Goal: Information Seeking & Learning: Compare options

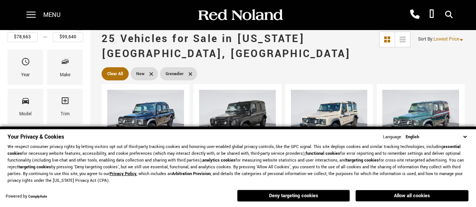
scroll to position [64, 0]
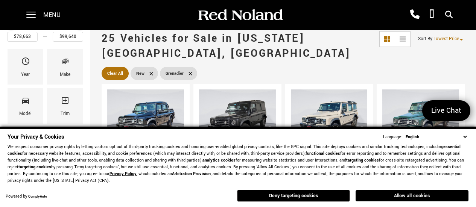
click at [399, 197] on button "Allow all cookies" at bounding box center [411, 195] width 113 height 11
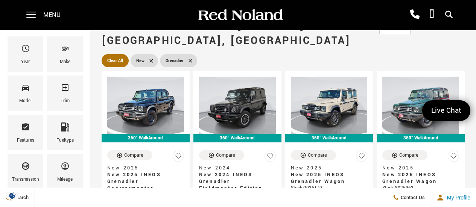
scroll to position [77, 0]
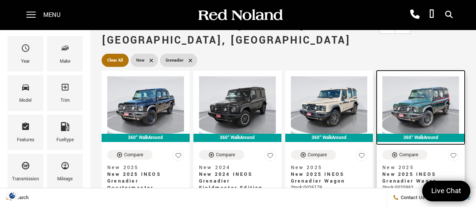
click at [398, 76] on img at bounding box center [420, 105] width 77 height 58
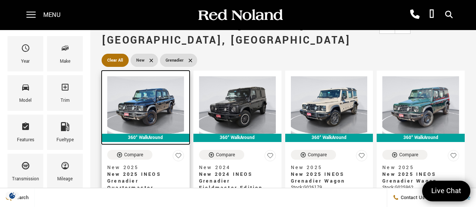
click at [144, 76] on img at bounding box center [145, 105] width 77 height 58
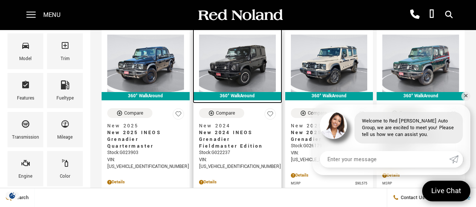
click at [236, 48] on img at bounding box center [237, 64] width 77 height 58
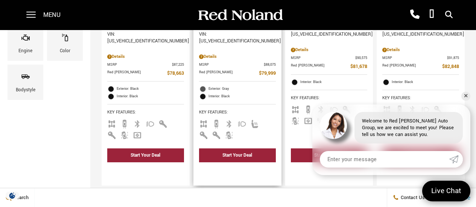
scroll to position [244, 0]
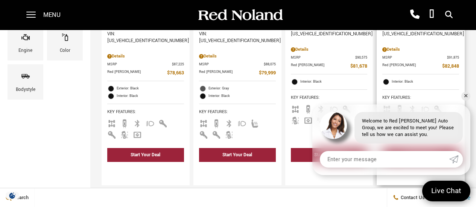
click at [464, 88] on div "Compare New 2025 New 2025 INEOS Grenadier Wagon Stock : G025962 VIN: SC6GM1CA7S…" at bounding box center [420, 54] width 88 height 155
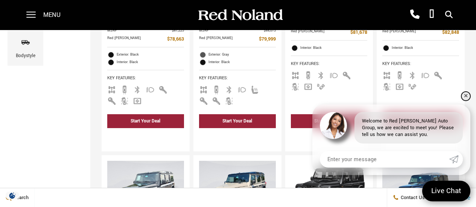
click at [466, 96] on link "✕" at bounding box center [465, 96] width 9 height 9
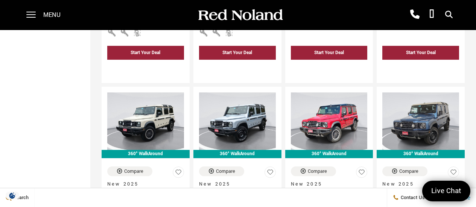
scroll to position [912, 0]
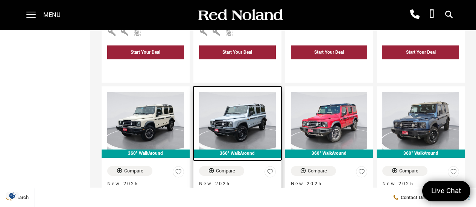
click at [239, 92] on img at bounding box center [237, 121] width 77 height 58
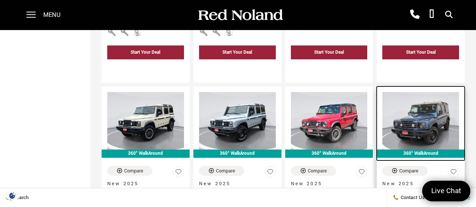
click at [416, 92] on img at bounding box center [420, 121] width 77 height 58
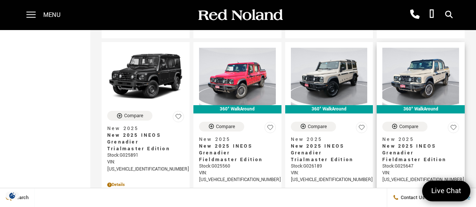
scroll to position [1198, 0]
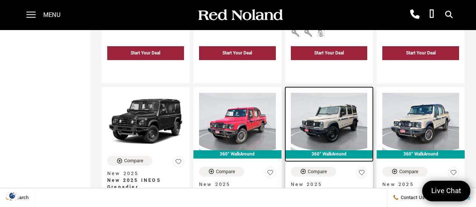
click at [350, 93] on img at bounding box center [329, 122] width 77 height 58
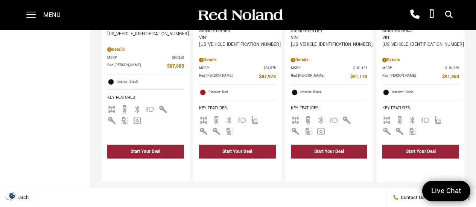
scroll to position [1410, 0]
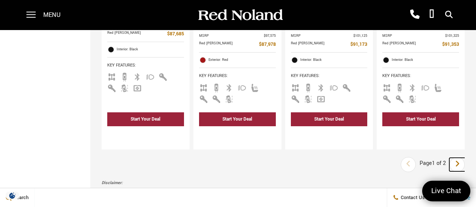
click at [460, 158] on icon "next page" at bounding box center [457, 164] width 5 height 12
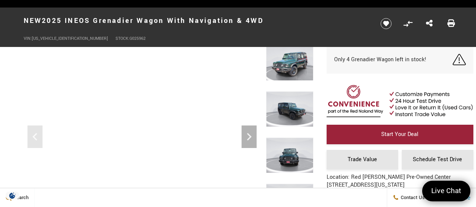
scroll to position [62, 0]
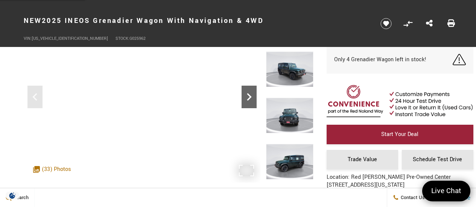
click at [246, 88] on div "Next" at bounding box center [248, 97] width 15 height 23
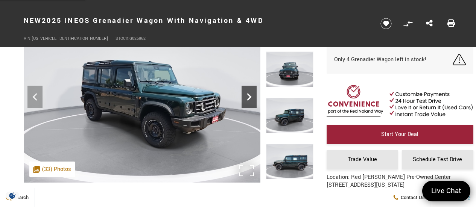
click at [247, 97] on icon "Next" at bounding box center [248, 97] width 15 height 15
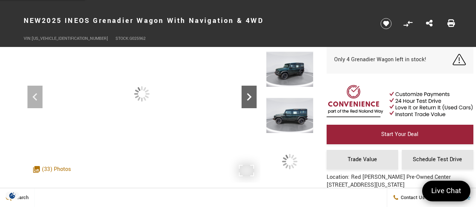
click at [247, 97] on icon "Next" at bounding box center [248, 97] width 15 height 15
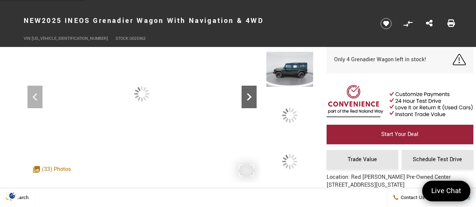
click at [247, 97] on icon "Next" at bounding box center [248, 97] width 15 height 15
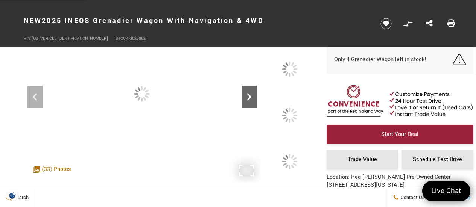
click at [247, 97] on icon "Next" at bounding box center [248, 97] width 15 height 15
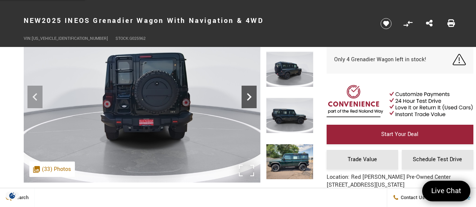
scroll to position [38, 0]
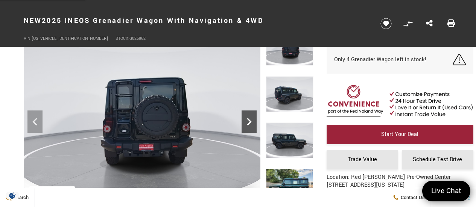
click at [247, 120] on icon "Next" at bounding box center [248, 121] width 15 height 15
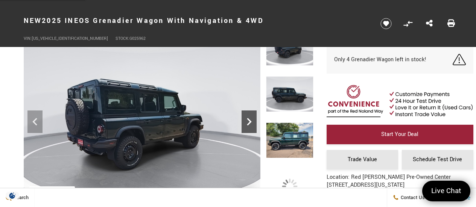
click at [247, 120] on icon "Next" at bounding box center [248, 121] width 15 height 15
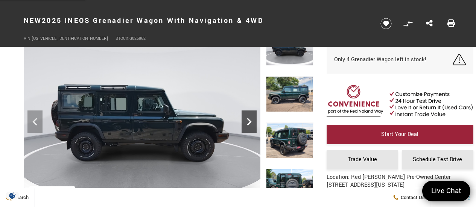
click at [247, 120] on icon "Next" at bounding box center [248, 121] width 15 height 15
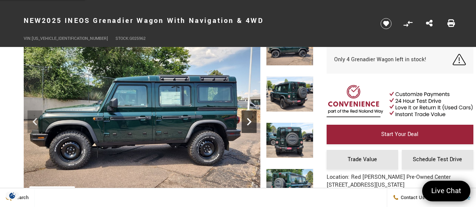
click at [247, 120] on icon "Next" at bounding box center [248, 121] width 15 height 15
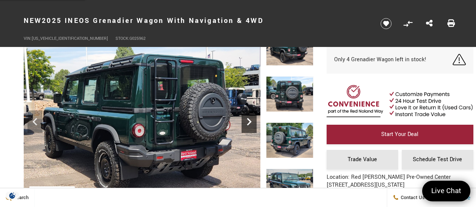
click at [247, 120] on icon "Next" at bounding box center [248, 121] width 15 height 15
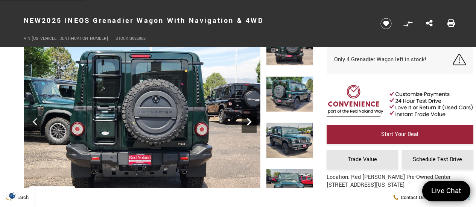
click at [247, 120] on icon "Next" at bounding box center [248, 121] width 15 height 15
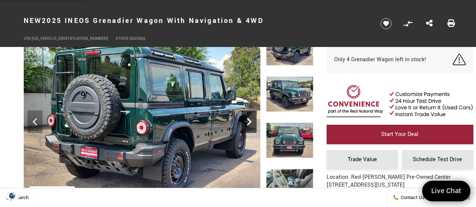
click at [247, 120] on icon "Next" at bounding box center [248, 121] width 15 height 15
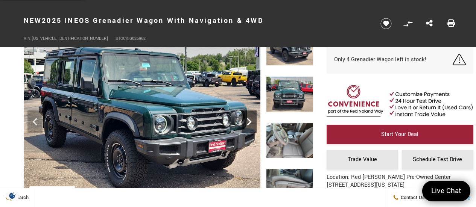
click at [247, 120] on icon "Next" at bounding box center [248, 121] width 15 height 15
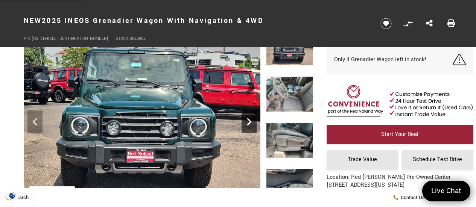
click at [247, 120] on icon "Next" at bounding box center [248, 121] width 15 height 15
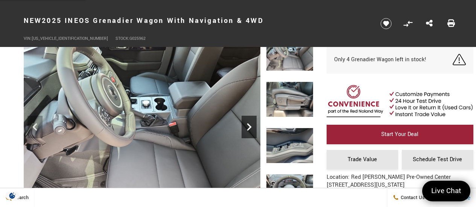
scroll to position [33, 0]
click at [248, 127] on icon "Next" at bounding box center [248, 126] width 15 height 15
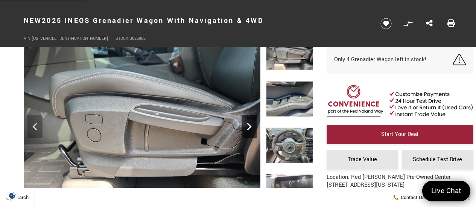
click at [248, 127] on icon "Next" at bounding box center [248, 126] width 15 height 15
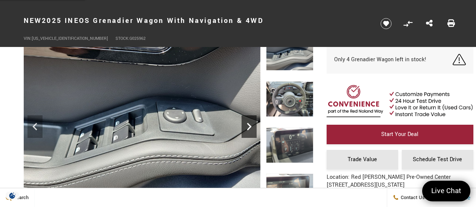
click at [248, 127] on icon "Next" at bounding box center [248, 126] width 15 height 15
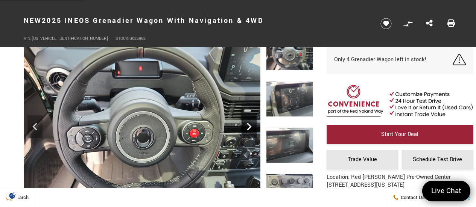
click at [248, 127] on icon "Next" at bounding box center [248, 126] width 15 height 15
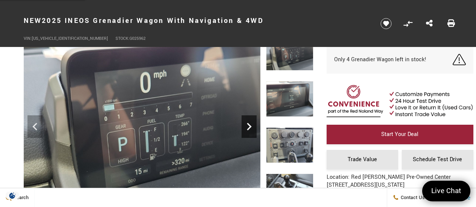
click at [247, 128] on icon "Next" at bounding box center [248, 126] width 15 height 15
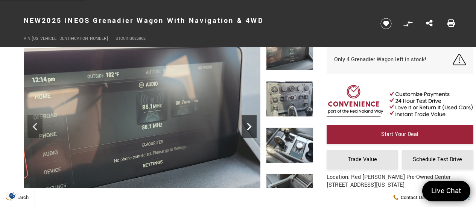
click at [247, 131] on icon "Next" at bounding box center [248, 126] width 15 height 15
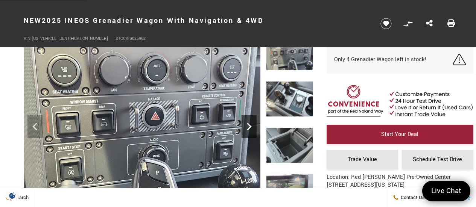
click at [247, 131] on icon "Next" at bounding box center [248, 126] width 15 height 15
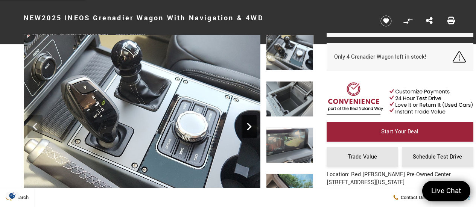
scroll to position [24, 0]
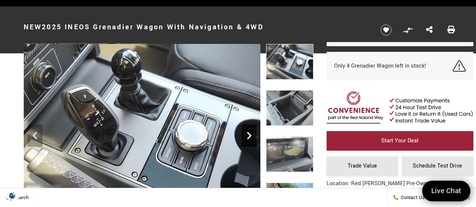
click at [246, 135] on icon "Next" at bounding box center [248, 135] width 15 height 15
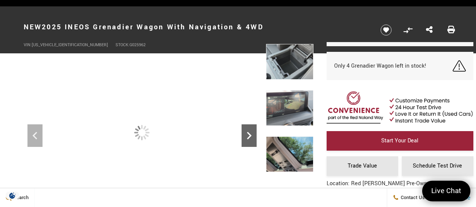
click at [246, 135] on icon "Next" at bounding box center [248, 135] width 15 height 15
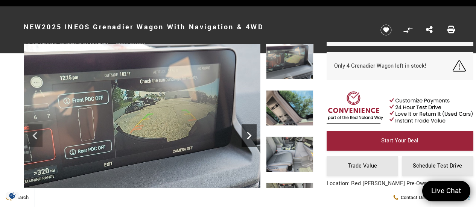
click at [246, 135] on icon "Next" at bounding box center [248, 135] width 15 height 15
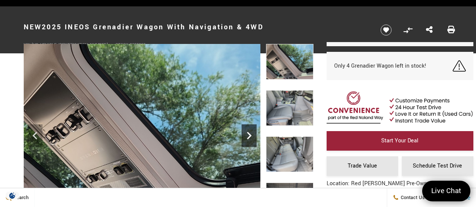
click at [246, 135] on icon "Next" at bounding box center [248, 135] width 15 height 15
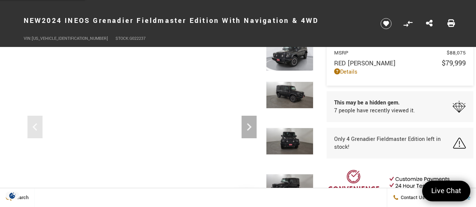
scroll to position [51, 0]
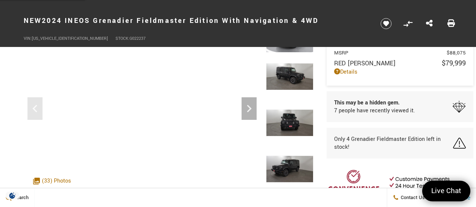
click at [279, 129] on img at bounding box center [289, 122] width 47 height 27
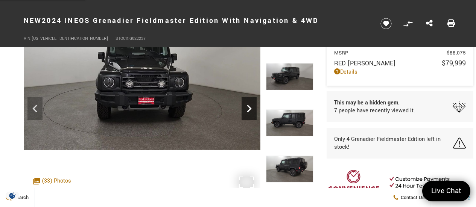
click at [247, 109] on icon "Next" at bounding box center [248, 108] width 15 height 15
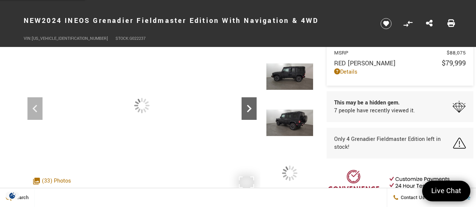
click at [247, 109] on icon "Next" at bounding box center [248, 108] width 15 height 15
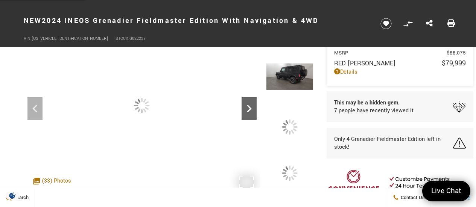
click at [247, 109] on icon "Next" at bounding box center [248, 108] width 15 height 15
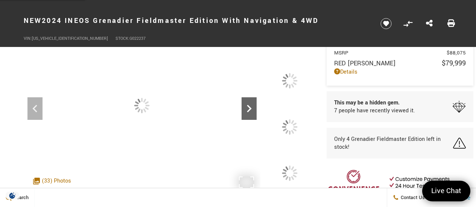
click at [247, 109] on icon "Next" at bounding box center [248, 108] width 15 height 15
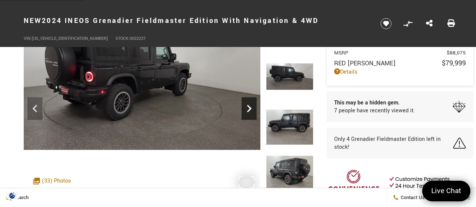
click at [247, 109] on icon "Next" at bounding box center [248, 108] width 15 height 15
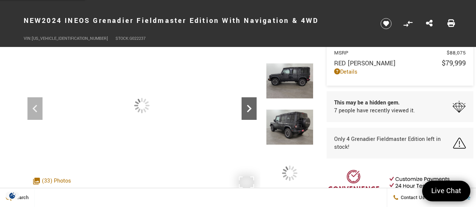
click at [247, 109] on icon "Next" at bounding box center [248, 108] width 15 height 15
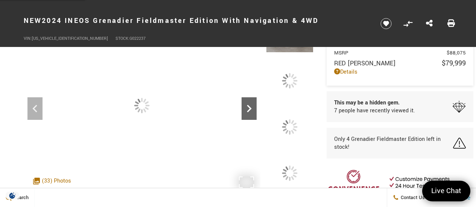
click at [247, 109] on icon "Next" at bounding box center [248, 108] width 15 height 15
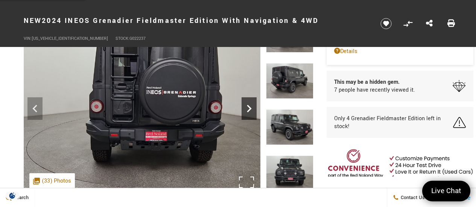
scroll to position [30, 0]
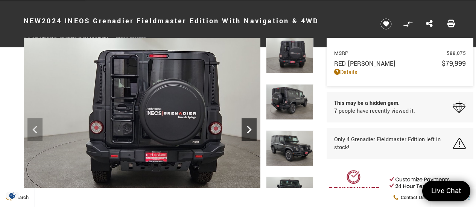
click at [247, 120] on div "Next" at bounding box center [248, 129] width 15 height 23
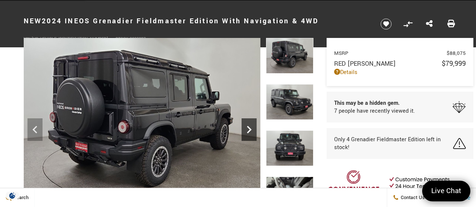
click at [247, 120] on div "Next" at bounding box center [248, 129] width 15 height 23
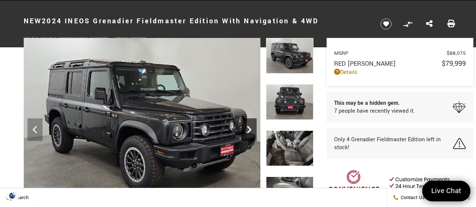
click at [247, 120] on div "Next" at bounding box center [248, 129] width 15 height 23
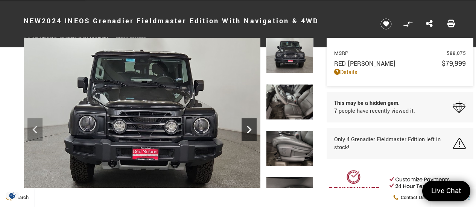
click at [247, 120] on div "Next" at bounding box center [248, 129] width 15 height 23
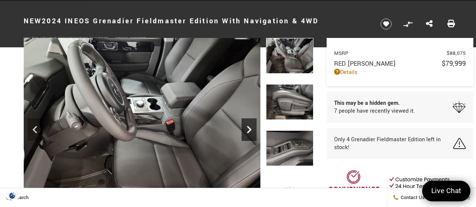
click at [246, 121] on div "Next" at bounding box center [248, 129] width 15 height 23
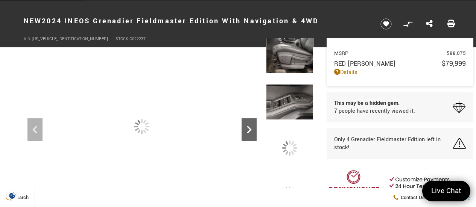
click at [246, 121] on div "Next" at bounding box center [248, 129] width 15 height 23
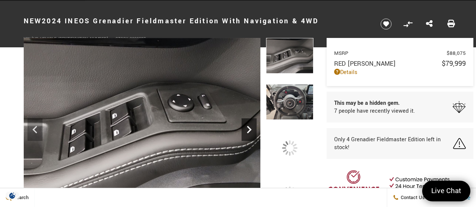
click at [246, 121] on div "Next" at bounding box center [248, 129] width 15 height 23
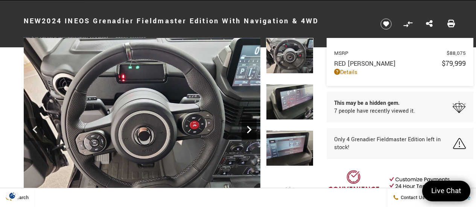
click at [246, 121] on div "Next" at bounding box center [248, 129] width 15 height 23
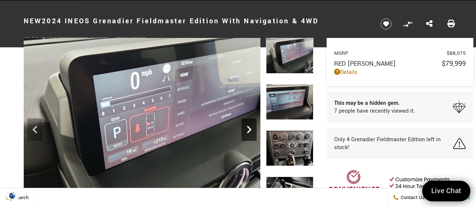
click at [245, 126] on icon "Next" at bounding box center [248, 129] width 15 height 15
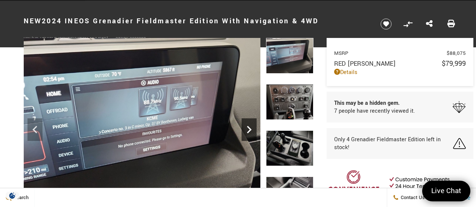
click at [245, 126] on icon "Next" at bounding box center [248, 129] width 15 height 15
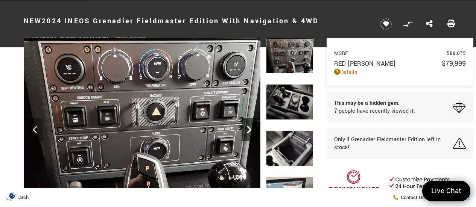
click at [245, 126] on icon "Next" at bounding box center [248, 129] width 15 height 15
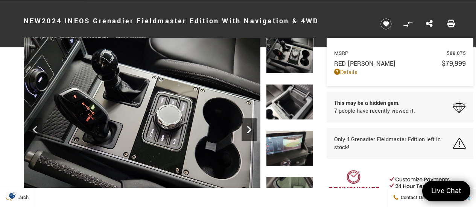
click at [245, 126] on icon "Next" at bounding box center [248, 129] width 15 height 15
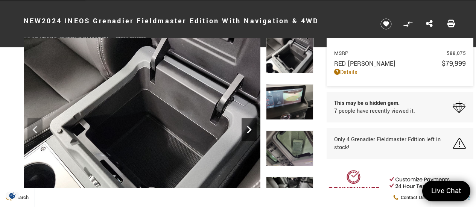
click at [245, 126] on icon "Next" at bounding box center [248, 129] width 15 height 15
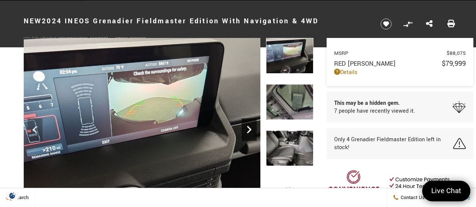
click at [244, 126] on icon "Next" at bounding box center [248, 129] width 15 height 15
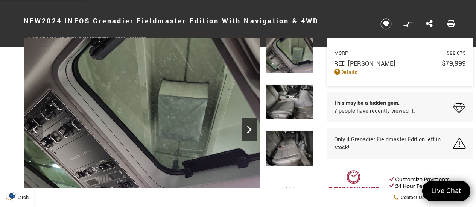
click at [245, 126] on icon "Next" at bounding box center [248, 129] width 15 height 15
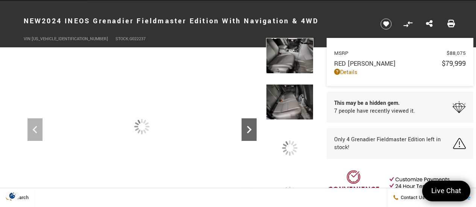
click at [245, 126] on icon "Next" at bounding box center [248, 129] width 15 height 15
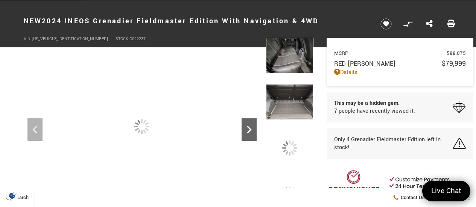
click at [245, 126] on icon "Next" at bounding box center [248, 129] width 15 height 15
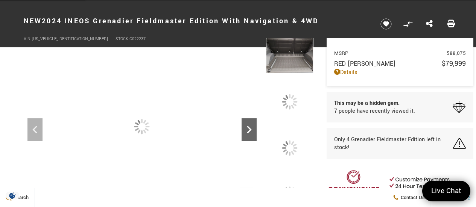
click at [245, 126] on icon "Next" at bounding box center [248, 129] width 15 height 15
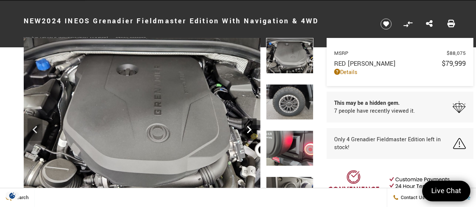
click at [245, 126] on icon "Next" at bounding box center [248, 129] width 15 height 15
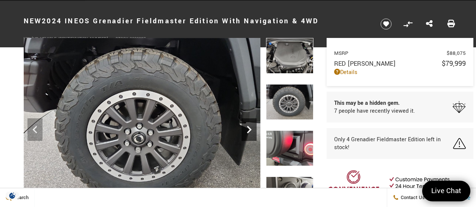
click at [245, 126] on icon "Next" at bounding box center [248, 129] width 15 height 15
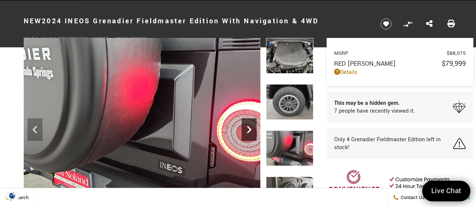
click at [245, 126] on icon "Next" at bounding box center [248, 129] width 15 height 15
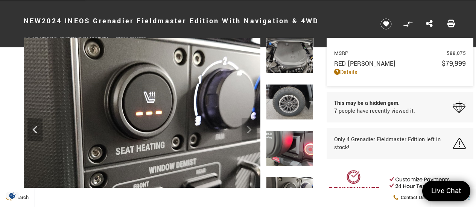
click at [245, 126] on img at bounding box center [142, 127] width 237 height 178
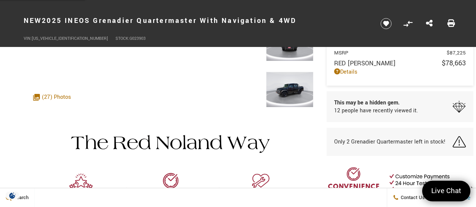
scroll to position [62, 0]
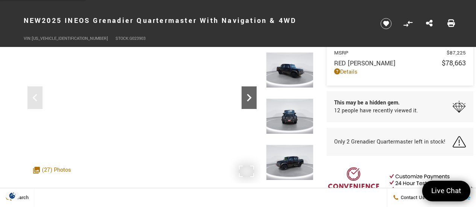
click at [245, 97] on icon "Next" at bounding box center [248, 97] width 15 height 15
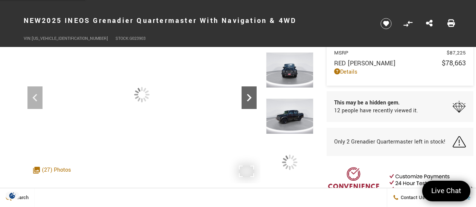
click at [245, 97] on icon "Next" at bounding box center [248, 97] width 15 height 15
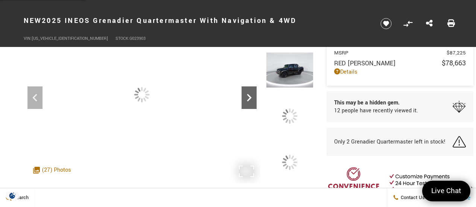
click at [245, 97] on icon "Next" at bounding box center [248, 97] width 15 height 15
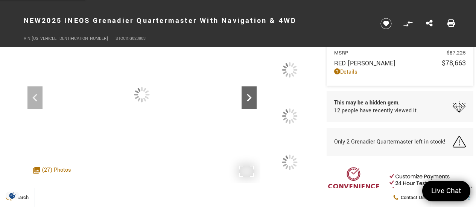
click at [245, 97] on icon "Next" at bounding box center [248, 97] width 15 height 15
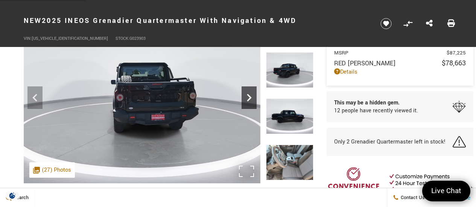
click at [245, 97] on icon "Next" at bounding box center [248, 97] width 15 height 15
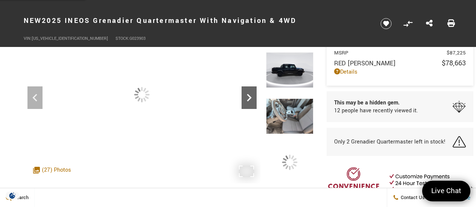
click at [245, 97] on icon "Next" at bounding box center [248, 97] width 15 height 15
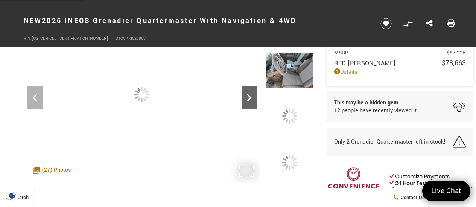
click at [245, 97] on icon "Next" at bounding box center [248, 97] width 15 height 15
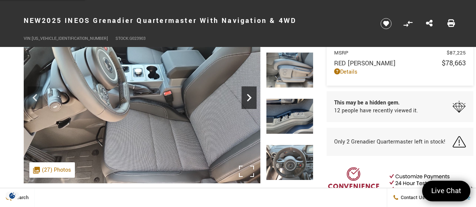
click at [245, 97] on icon "Next" at bounding box center [248, 97] width 15 height 15
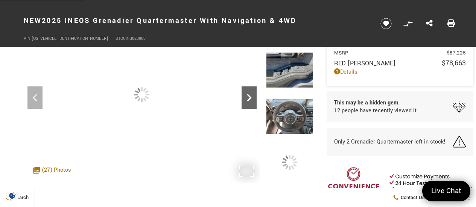
click at [245, 97] on icon "Next" at bounding box center [248, 97] width 15 height 15
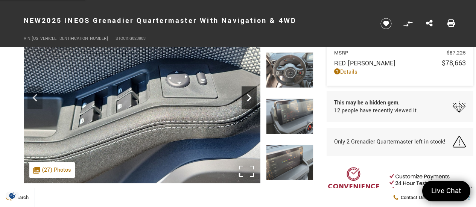
click at [245, 97] on icon "Next" at bounding box center [248, 97] width 15 height 15
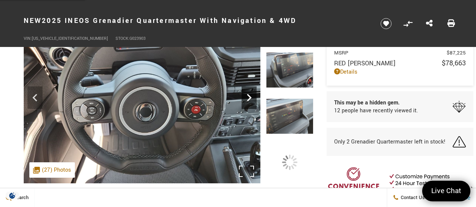
click at [245, 97] on icon "Next" at bounding box center [248, 97] width 15 height 15
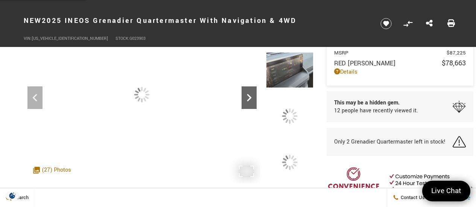
click at [245, 97] on icon "Next" at bounding box center [248, 97] width 15 height 15
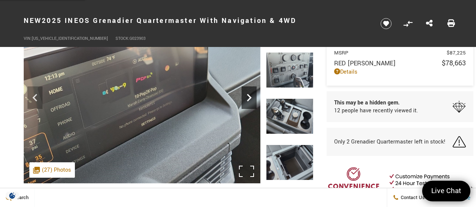
click at [245, 97] on icon "Next" at bounding box center [248, 97] width 15 height 15
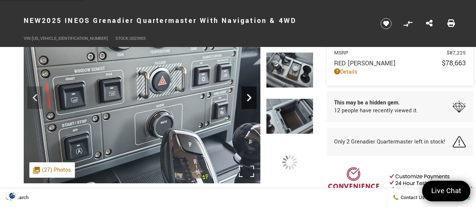
click at [245, 97] on icon "Next" at bounding box center [248, 97] width 15 height 15
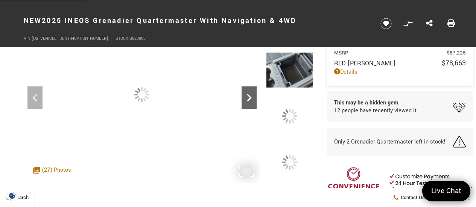
click at [245, 97] on icon "Next" at bounding box center [248, 97] width 15 height 15
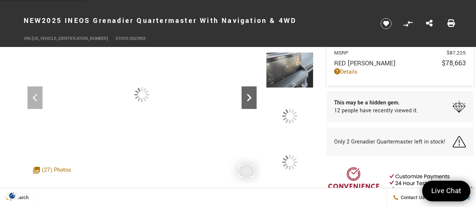
click at [245, 97] on icon "Next" at bounding box center [248, 97] width 15 height 15
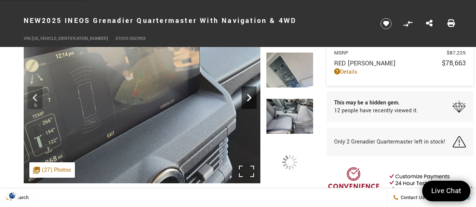
click at [245, 97] on icon "Next" at bounding box center [248, 97] width 15 height 15
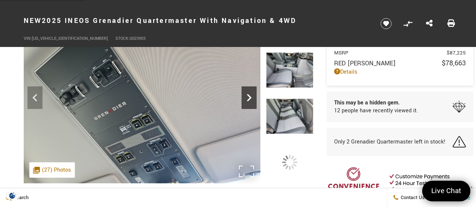
click at [245, 97] on icon "Next" at bounding box center [248, 97] width 15 height 15
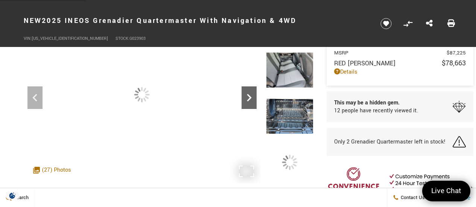
click at [245, 97] on icon "Next" at bounding box center [248, 97] width 15 height 15
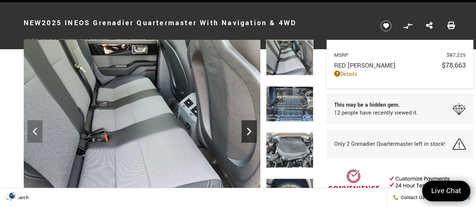
scroll to position [28, 0]
click at [248, 129] on icon "Next" at bounding box center [249, 132] width 5 height 8
